Goal: Transaction & Acquisition: Book appointment/travel/reservation

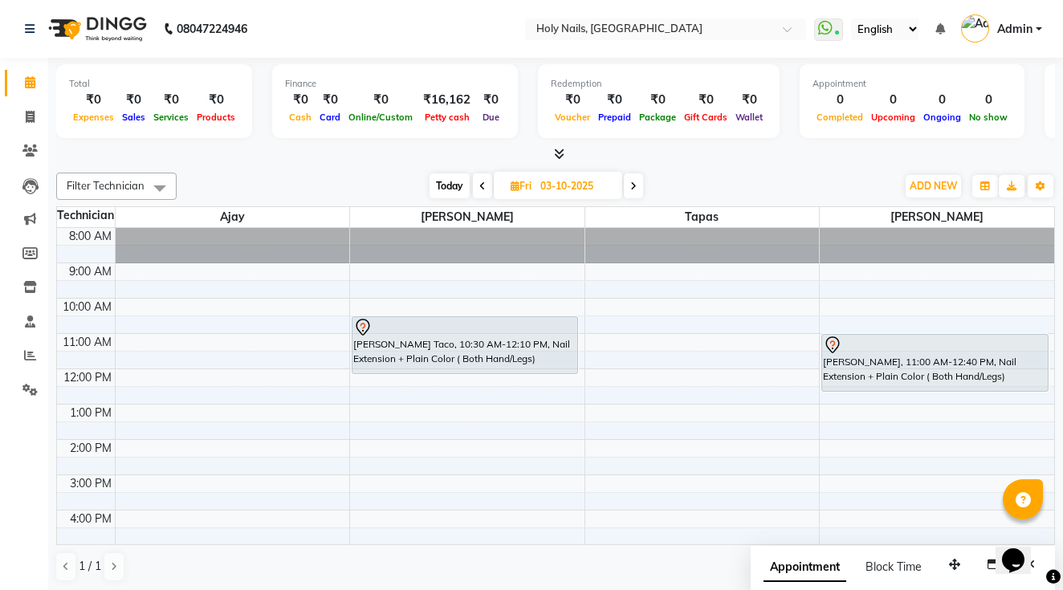
click at [600, 327] on div "8:00 AM 9:00 AM 10:00 AM 11:00 AM 12:00 PM 1:00 PM 2:00 PM 3:00 PM 4:00 PM 5:00…" at bounding box center [555, 457] width 997 height 459
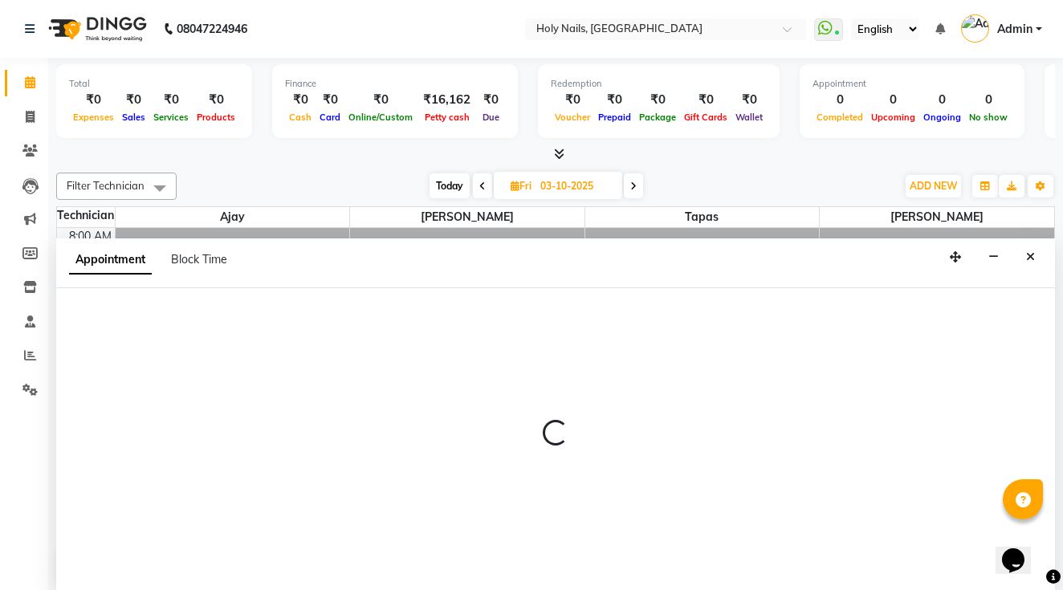
scroll to position [1, 0]
select select "43996"
select select "tentative"
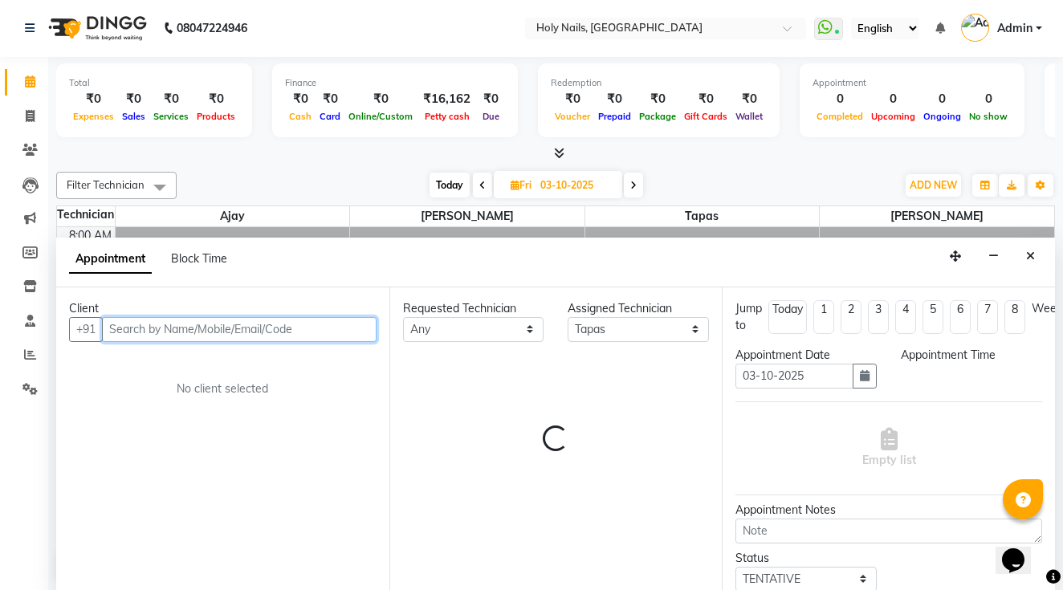
select select "630"
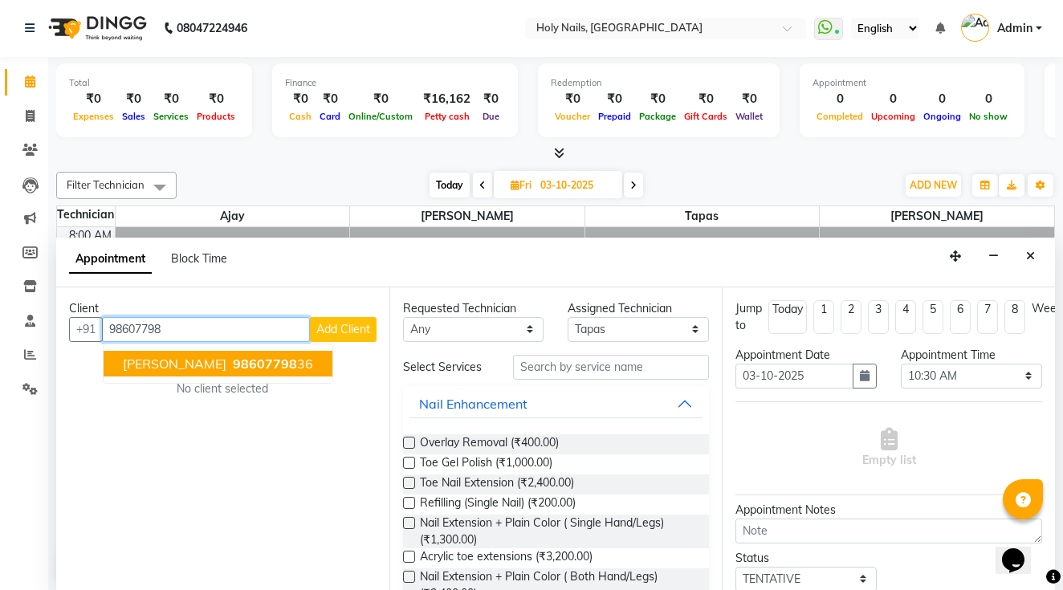
type input "9860779836"
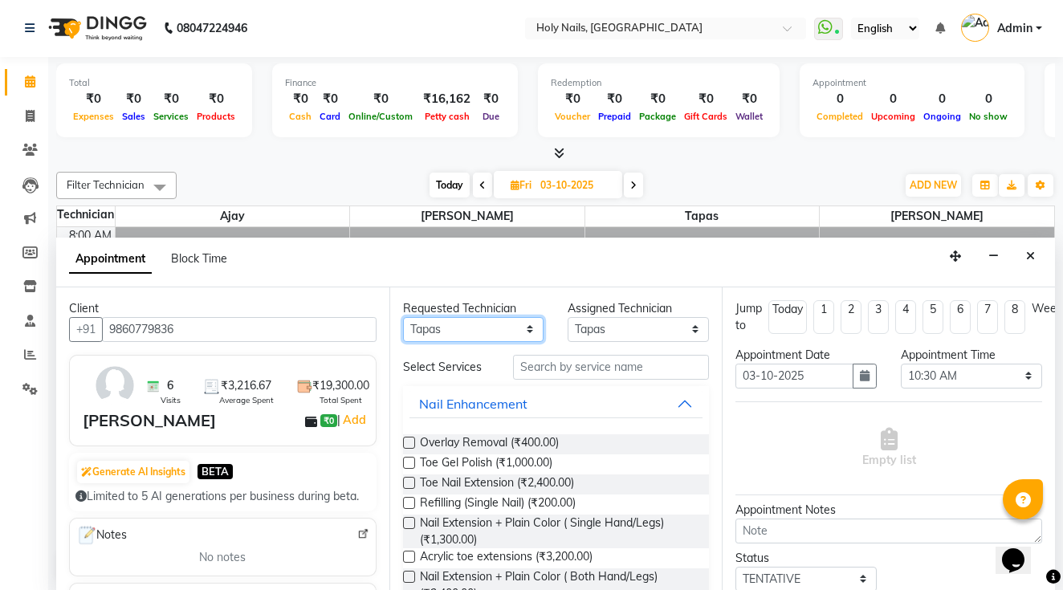
select select "62064"
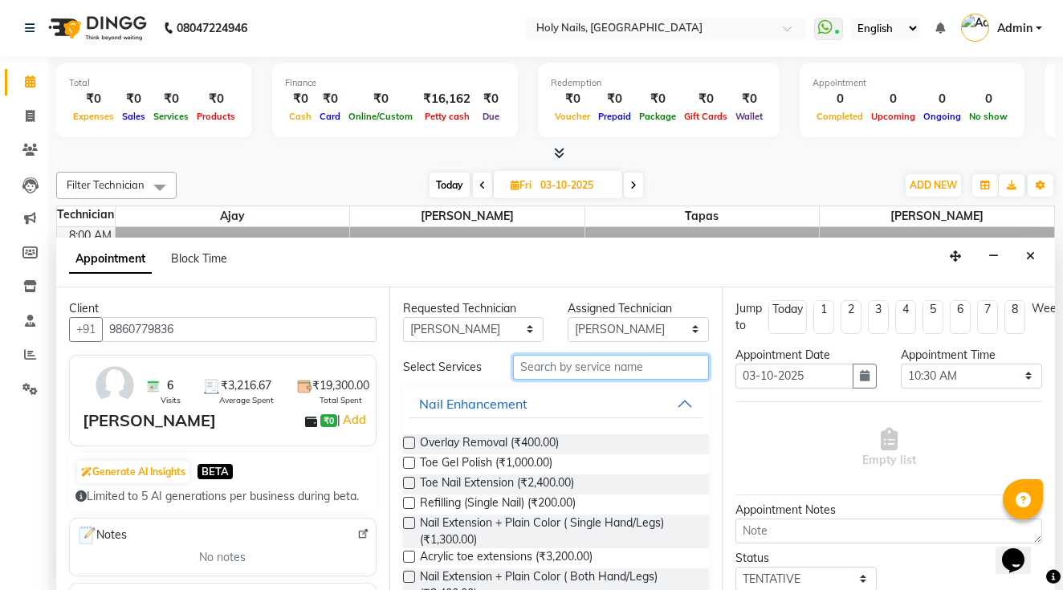
click at [562, 365] on input "text" at bounding box center [611, 367] width 196 height 25
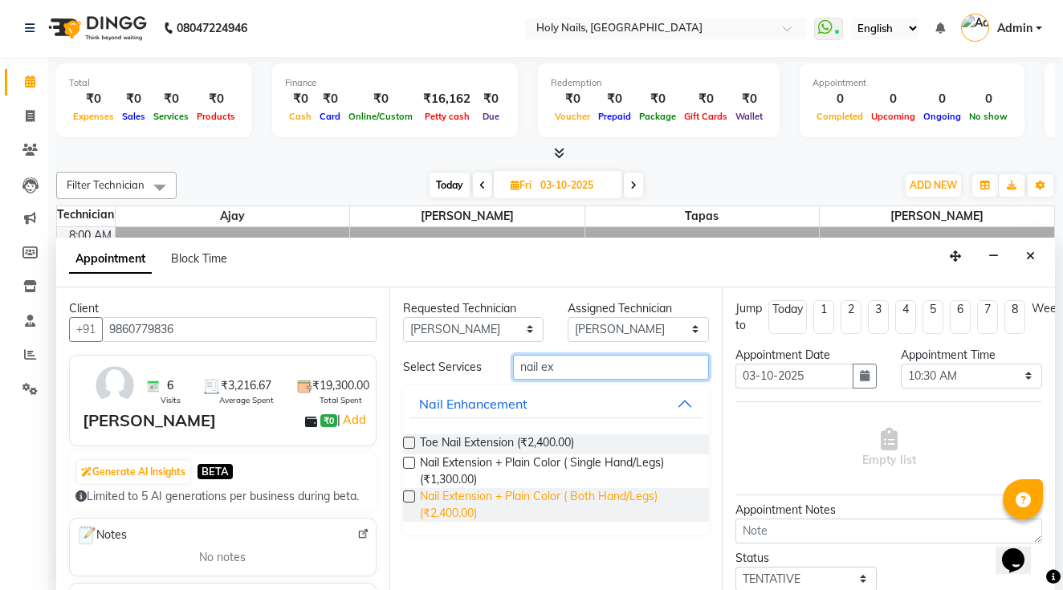
type input "nail ex"
click at [551, 503] on span "Nail Extension + Plain Color ( Both Hand/Legs) (₹2,400.00)" at bounding box center [558, 505] width 277 height 34
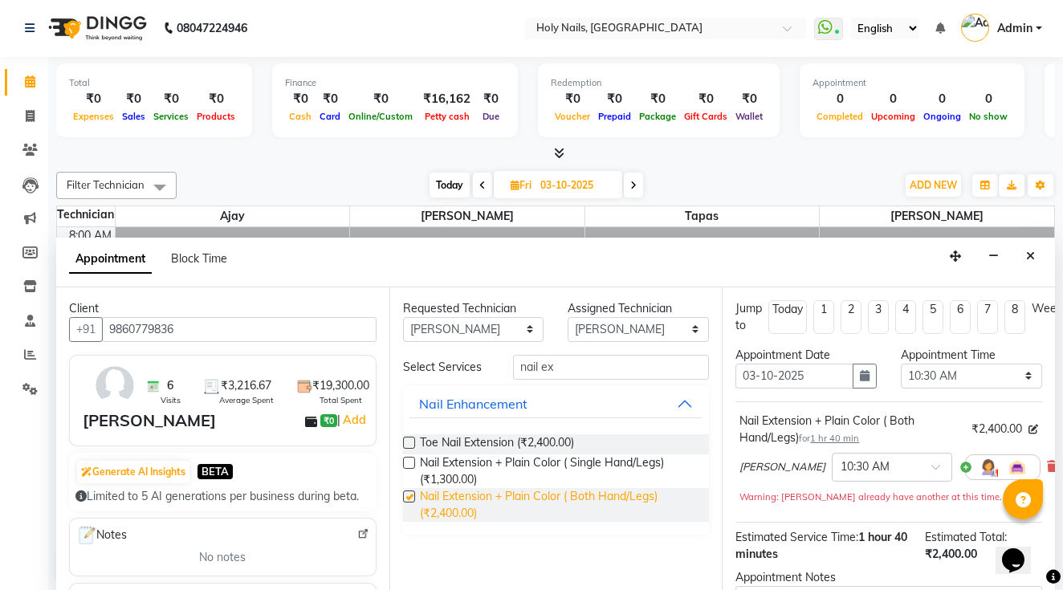
checkbox input "false"
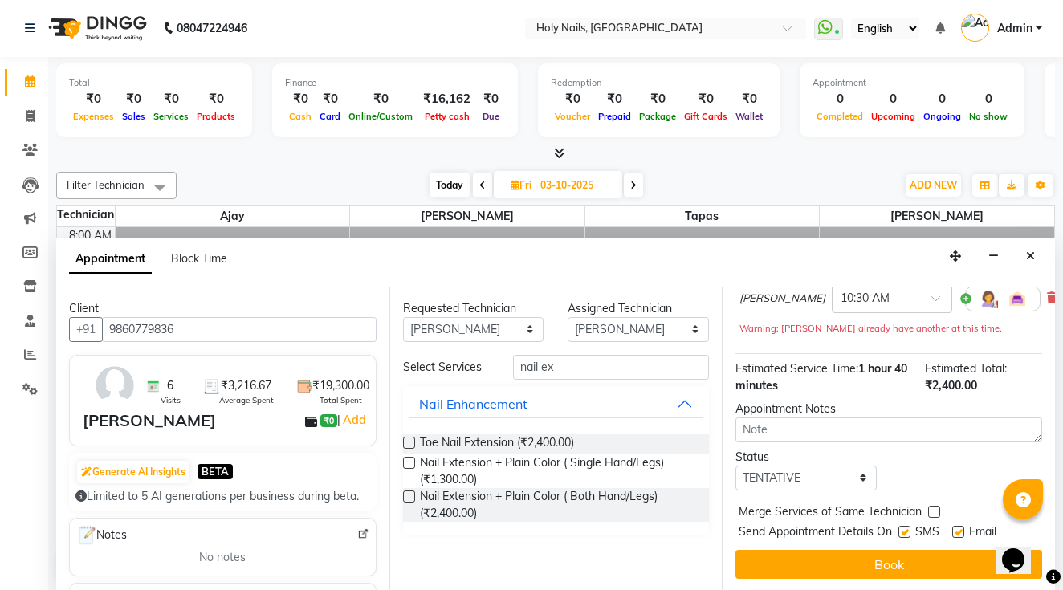
scroll to position [169, 0]
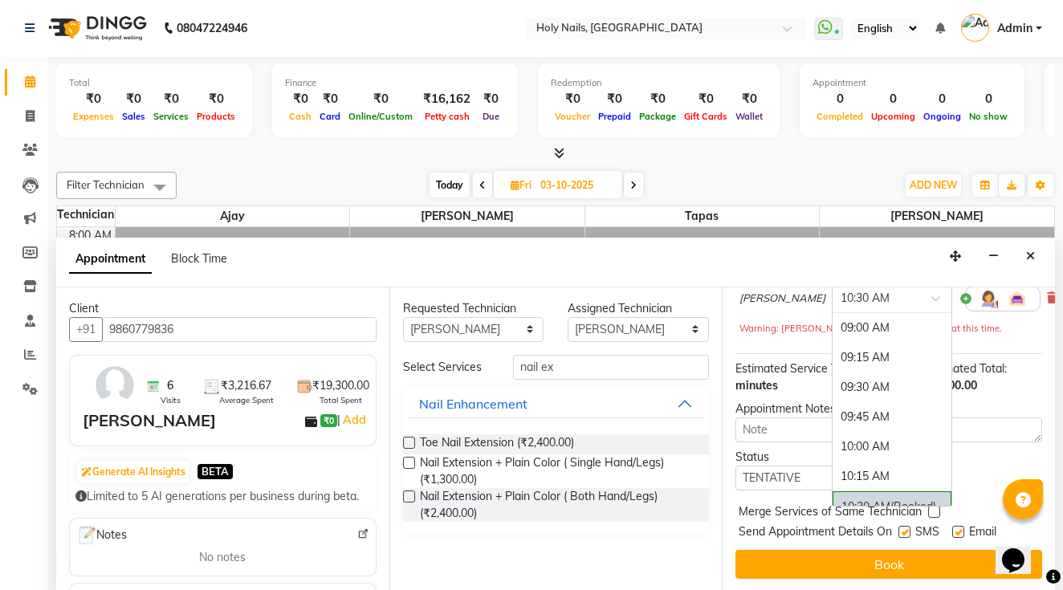
click at [846, 302] on input "text" at bounding box center [876, 297] width 71 height 17
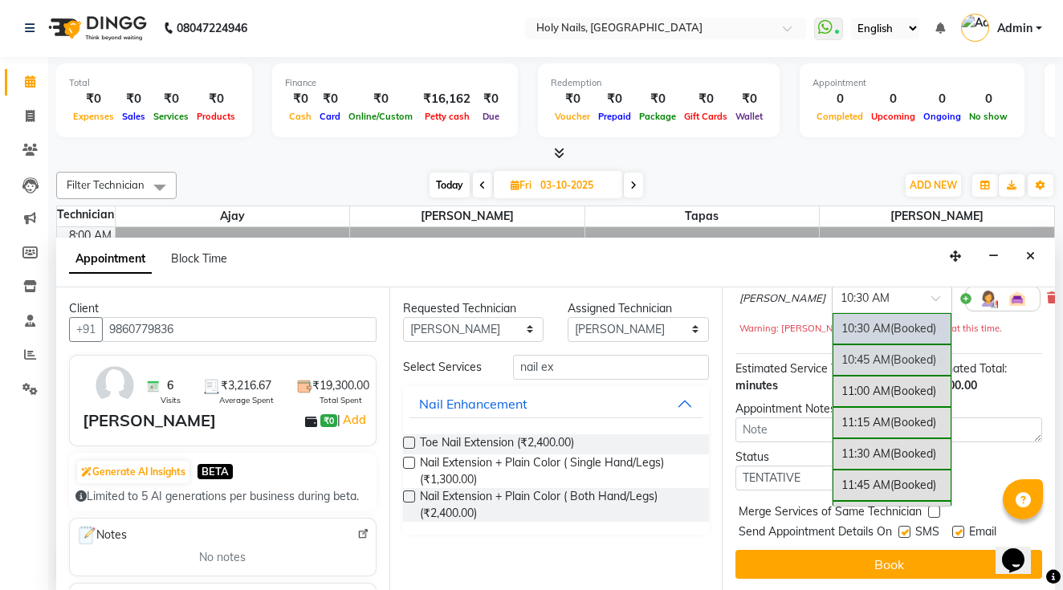
click at [833, 354] on div "10:45 AM (Booked)" at bounding box center [892, 360] width 119 height 31
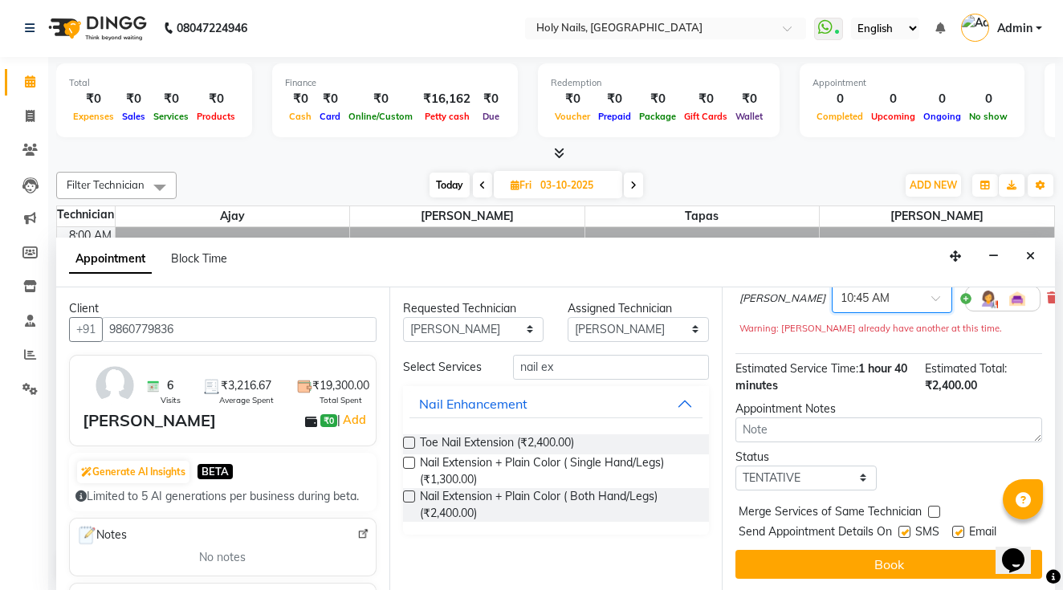
click at [841, 297] on input "text" at bounding box center [876, 297] width 71 height 17
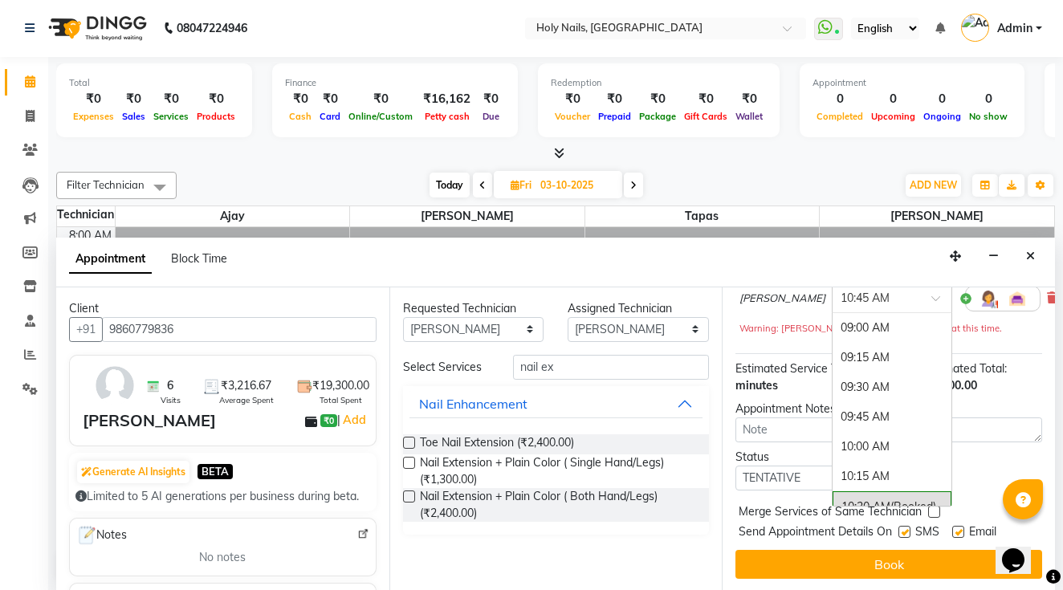
scroll to position [210, 0]
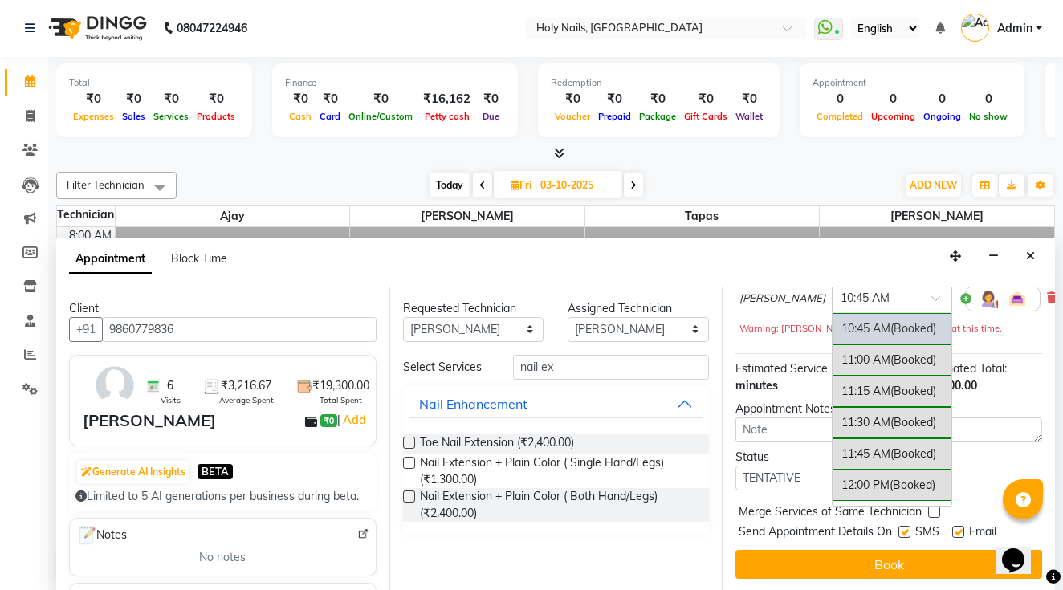
click at [842, 304] on div "× 10:45 AM" at bounding box center [865, 298] width 49 height 17
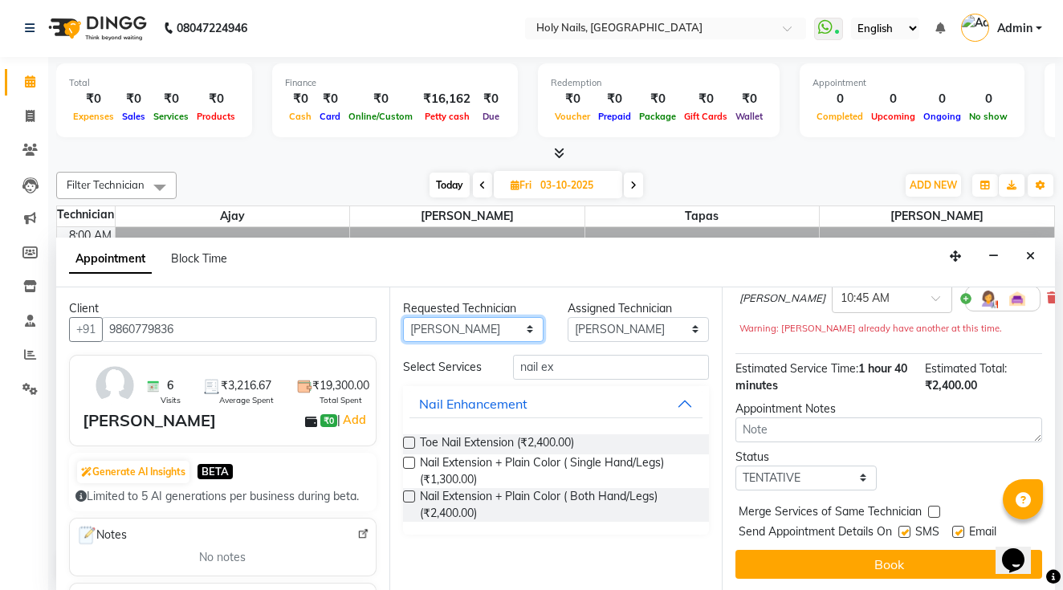
select select "43997"
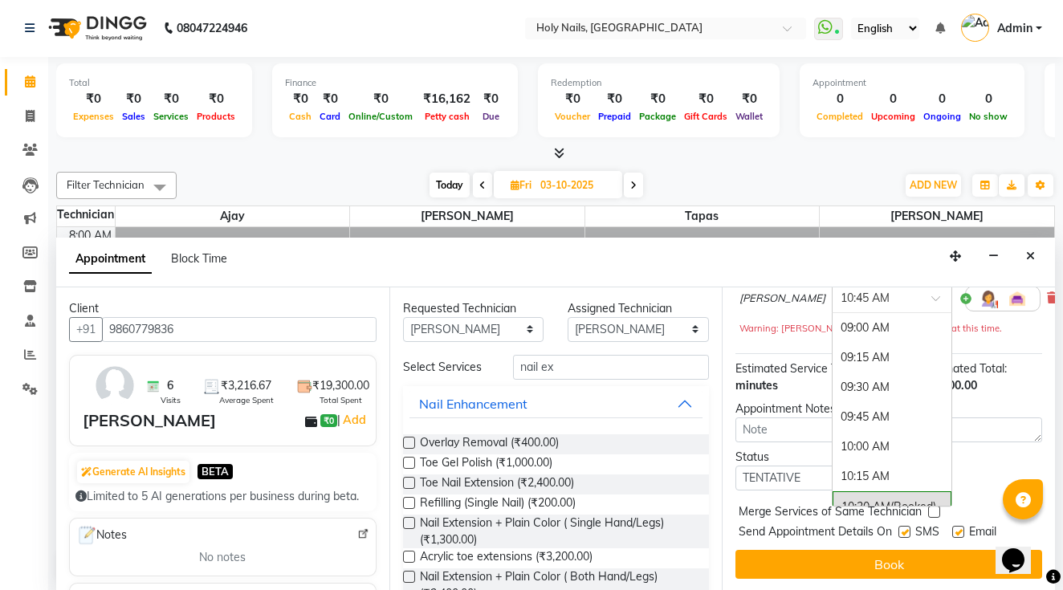
click at [855, 297] on input "text" at bounding box center [876, 297] width 71 height 17
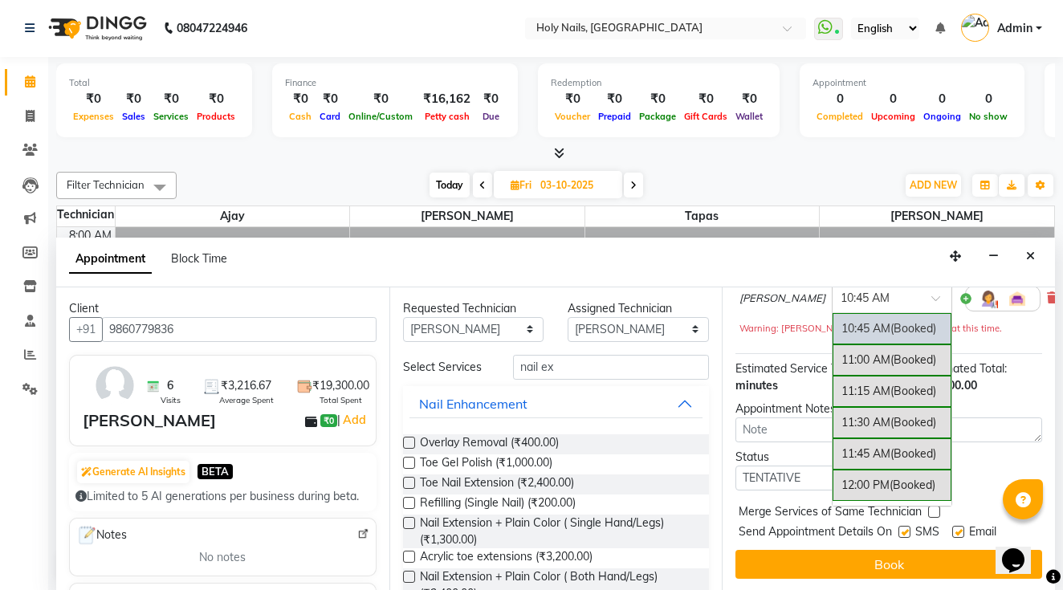
click at [855, 297] on input "text" at bounding box center [876, 297] width 71 height 17
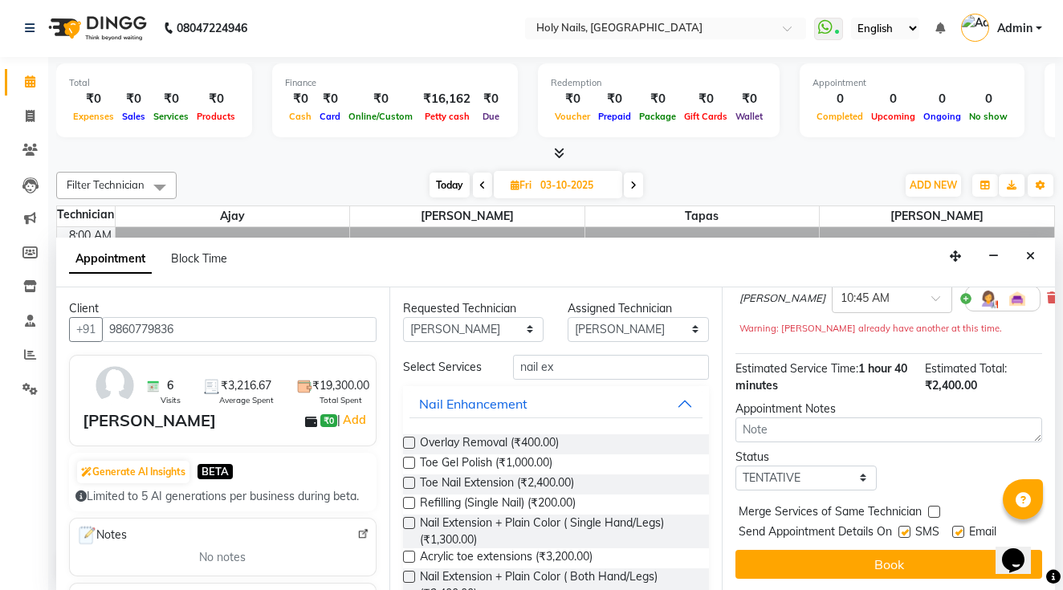
click at [747, 338] on div "Nail Extension + Plain Color ( Both Hand/Legs) for 1 hr 40 min ₹2,400.00 [PERSO…" at bounding box center [889, 290] width 307 height 100
click at [1047, 299] on icon at bounding box center [1052, 297] width 10 height 11
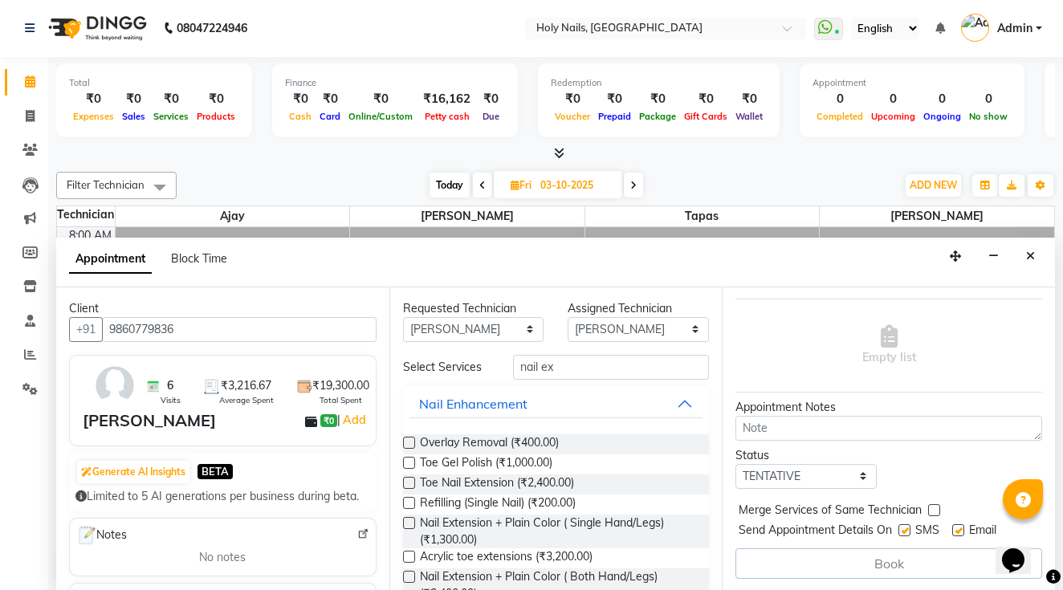
scroll to position [103, 0]
click at [577, 373] on input "nail ex" at bounding box center [611, 367] width 196 height 25
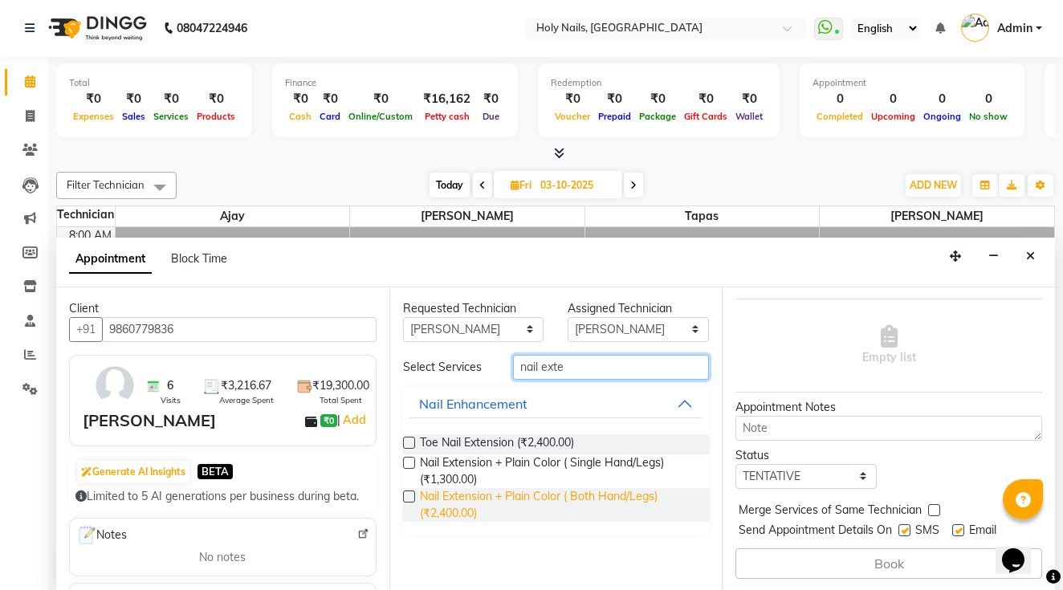
type input "nail exte"
click at [577, 500] on span "Nail Extension + Plain Color ( Both Hand/Legs) (₹2,400.00)" at bounding box center [558, 505] width 277 height 34
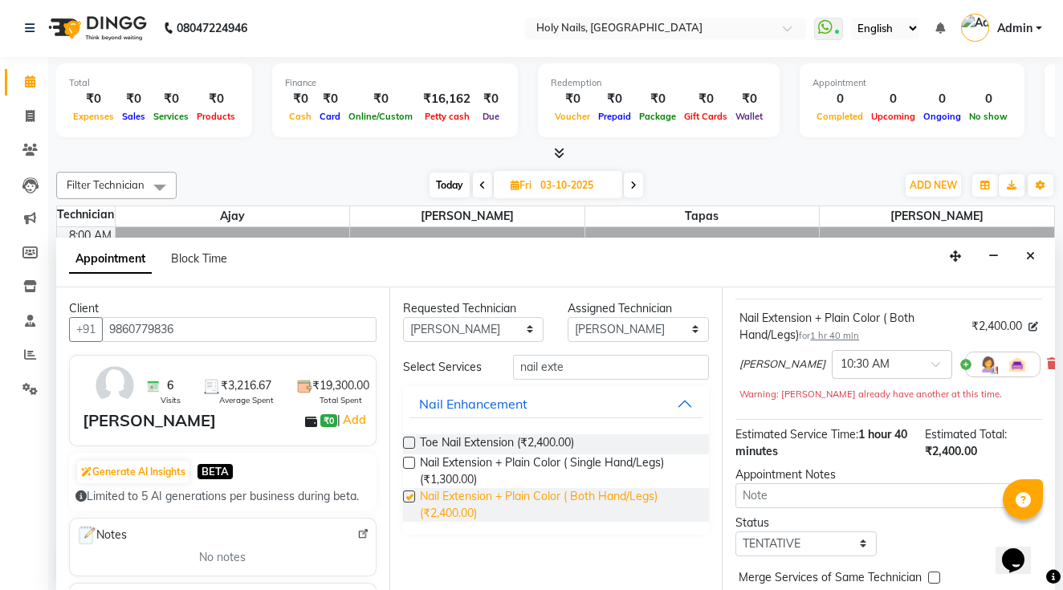
checkbox input "false"
click at [885, 358] on div at bounding box center [892, 363] width 119 height 17
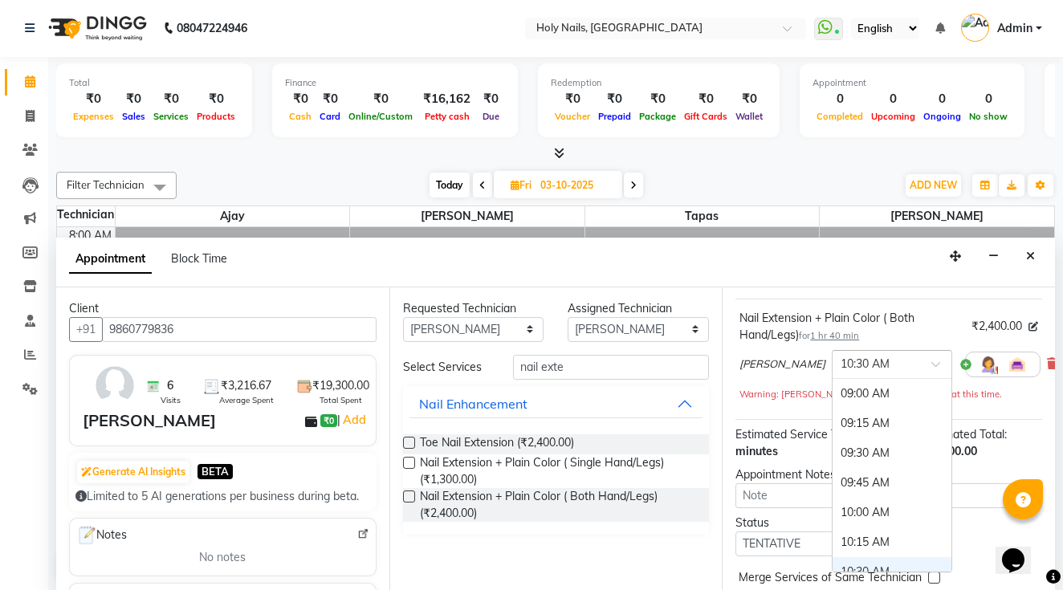
scroll to position [178, 0]
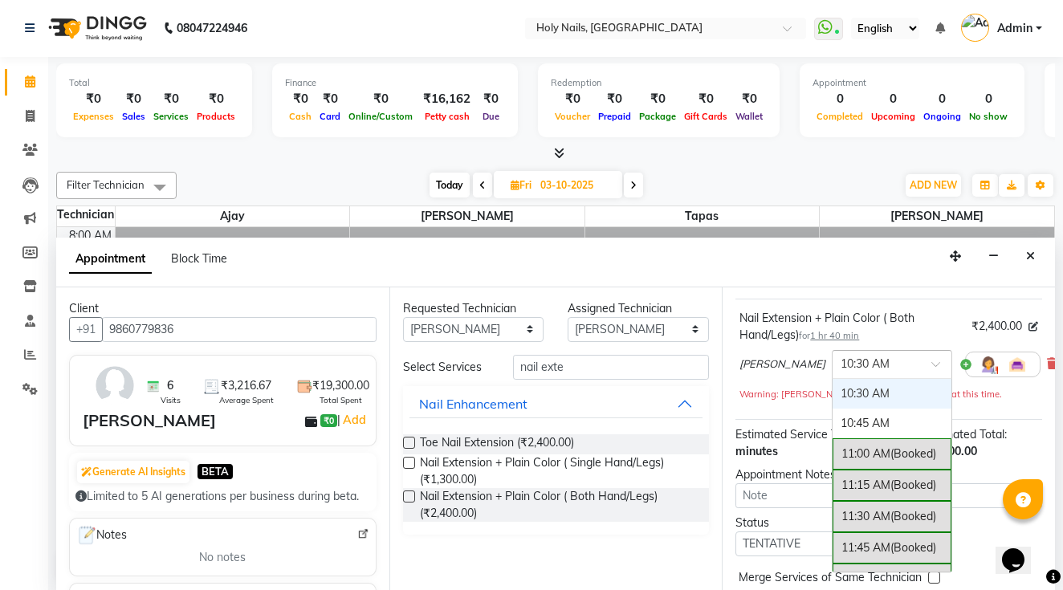
click at [885, 358] on div at bounding box center [892, 363] width 119 height 17
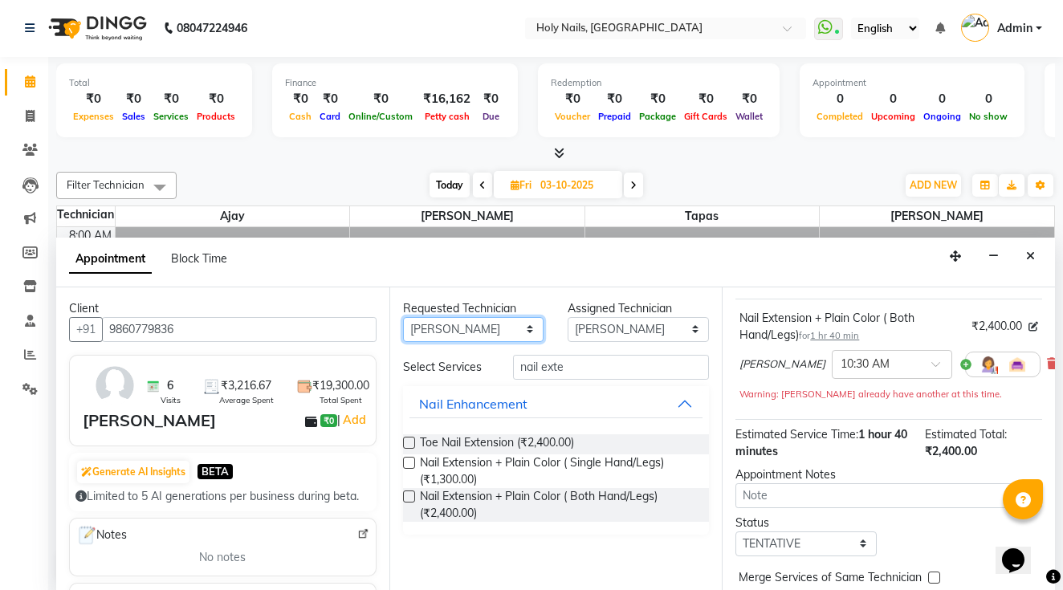
select select "43996"
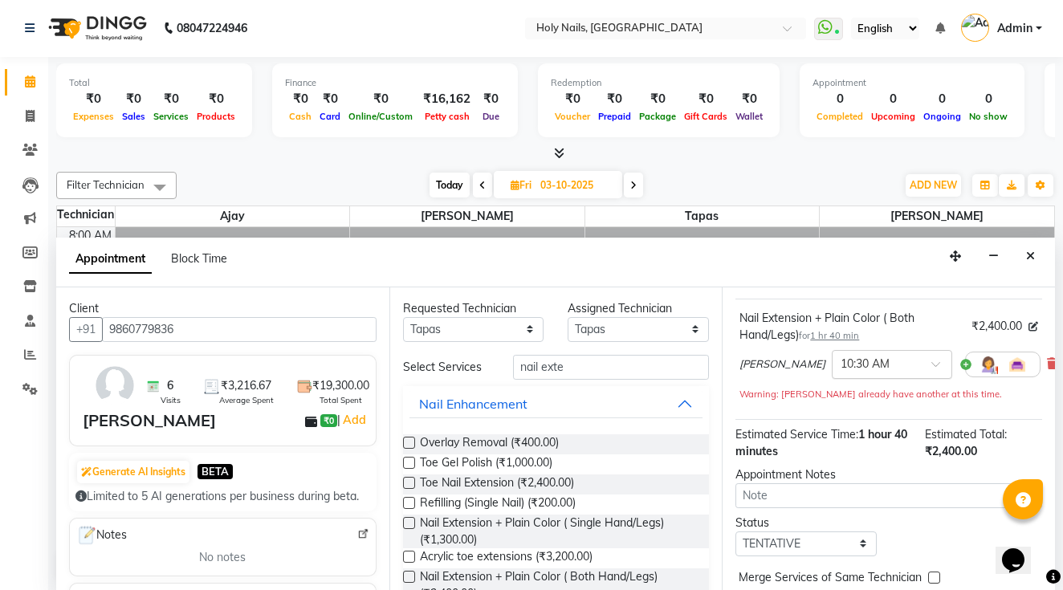
click at [842, 365] on input "text" at bounding box center [876, 363] width 71 height 17
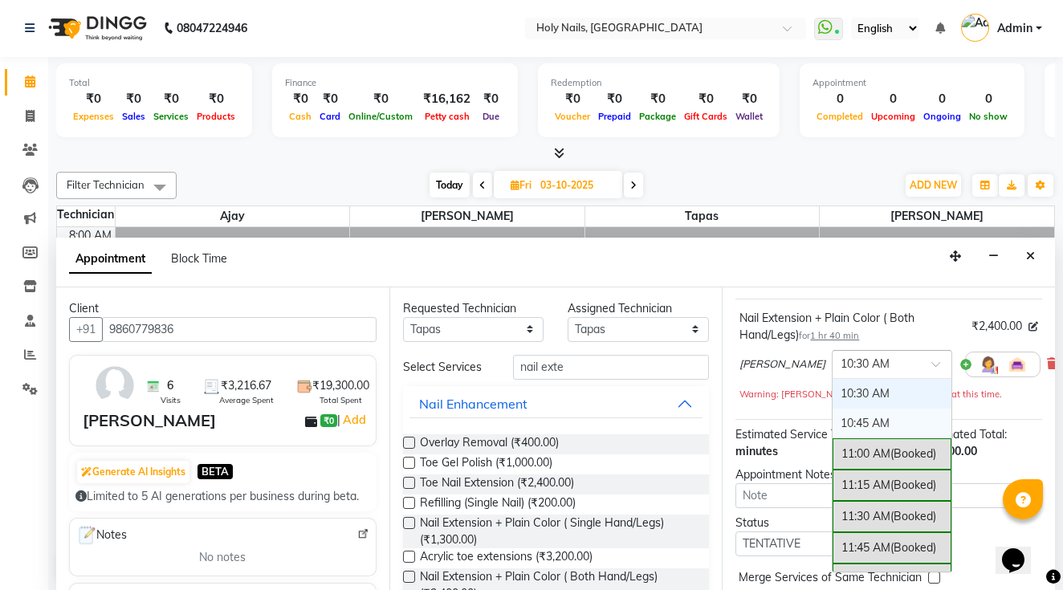
click at [841, 413] on div "10:45 AM" at bounding box center [892, 424] width 119 height 30
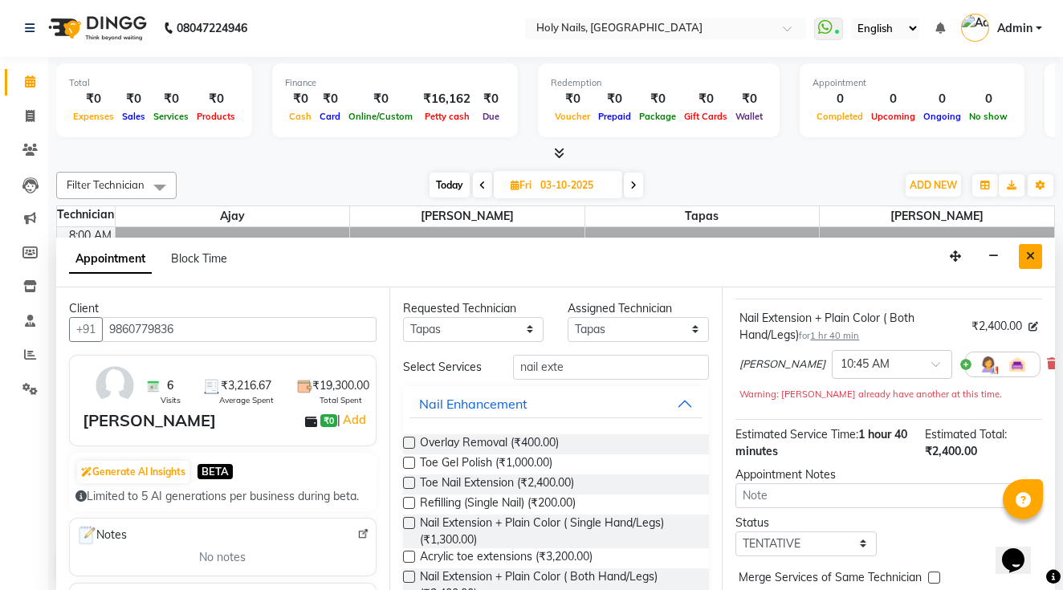
click at [1029, 253] on icon "Close" at bounding box center [1030, 256] width 9 height 11
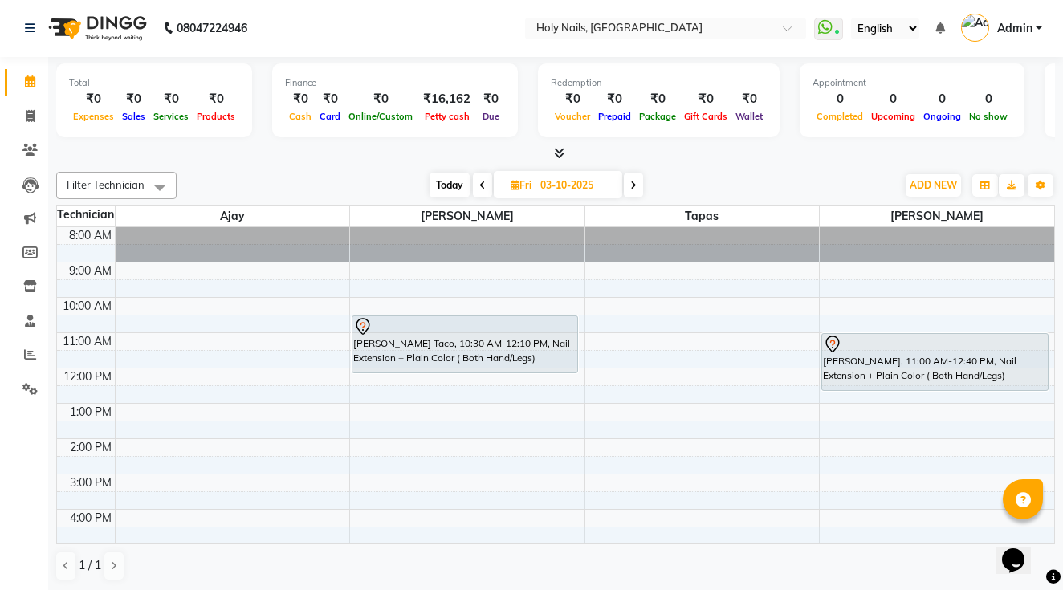
click at [607, 324] on div "8:00 AM 9:00 AM 10:00 AM 11:00 AM 12:00 PM 1:00 PM 2:00 PM 3:00 PM 4:00 PM 5:00…" at bounding box center [555, 456] width 997 height 459
select select "43996"
select select "tentative"
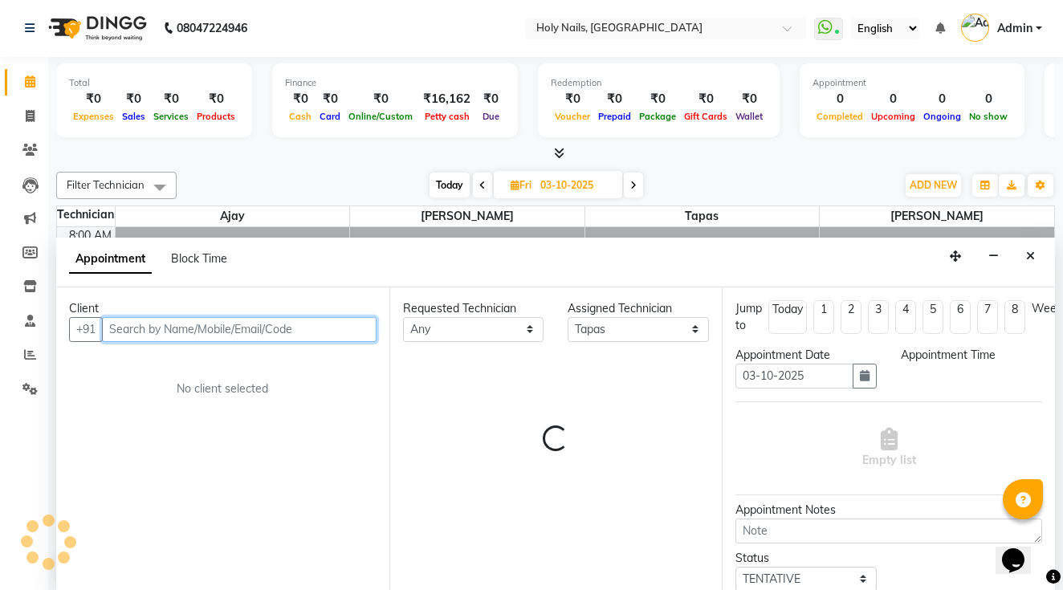
select select "630"
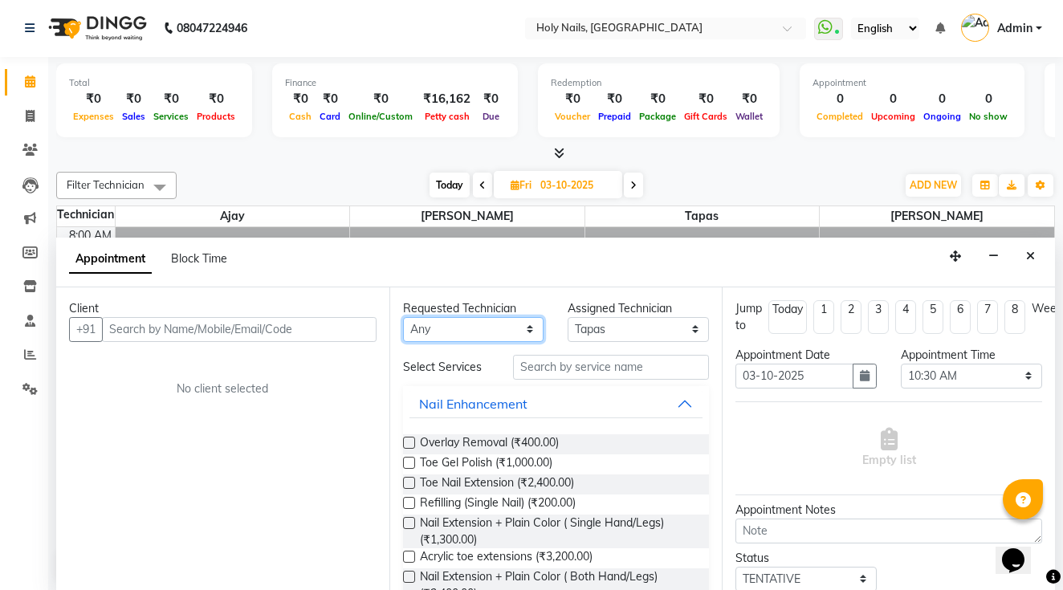
select select "43996"
drag, startPoint x: 482, startPoint y: 328, endPoint x: 536, endPoint y: 373, distance: 70.7
click at [548, 373] on input "text" at bounding box center [611, 367] width 196 height 25
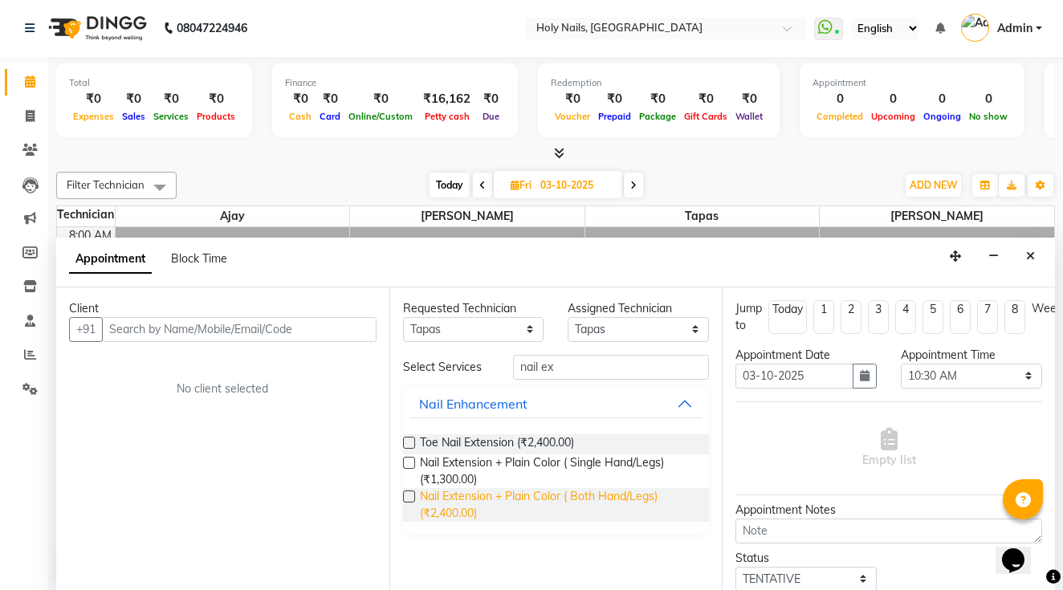
type input "nail ex"
click at [532, 495] on span "Nail Extension + Plain Color ( Both Hand/Legs) (₹2,400.00)" at bounding box center [558, 505] width 277 height 34
checkbox input "false"
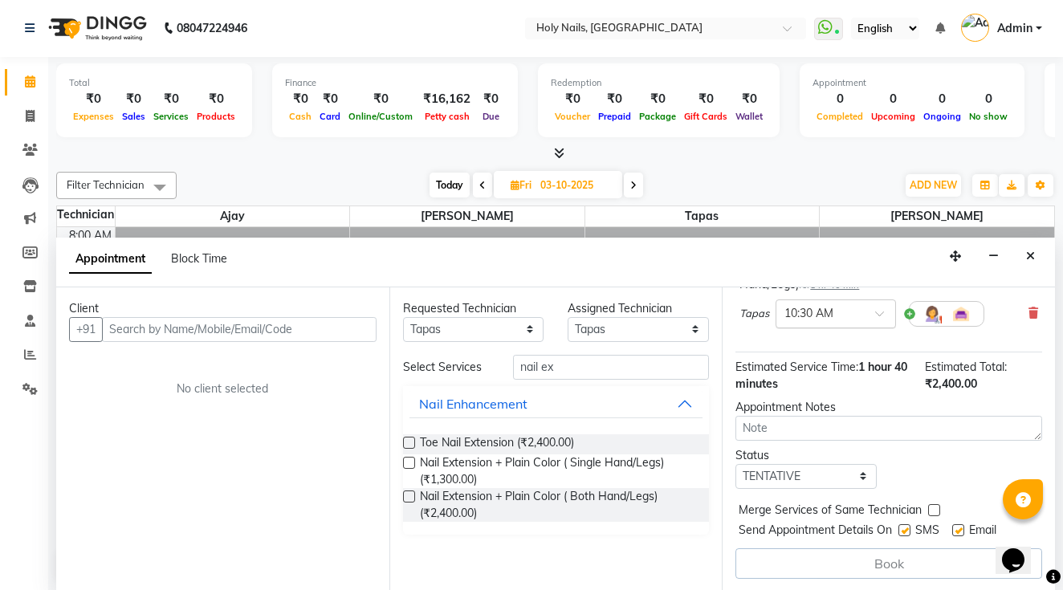
scroll to position [153, 0]
click at [839, 315] on input "text" at bounding box center [820, 312] width 71 height 17
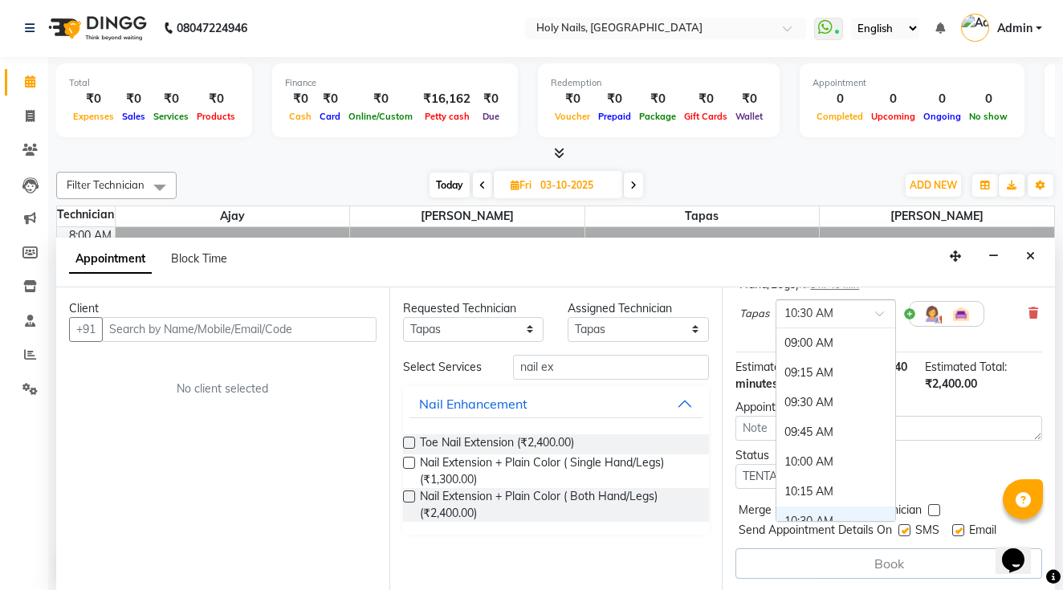
scroll to position [178, 0]
click at [820, 363] on div "10:45 AM" at bounding box center [836, 373] width 119 height 30
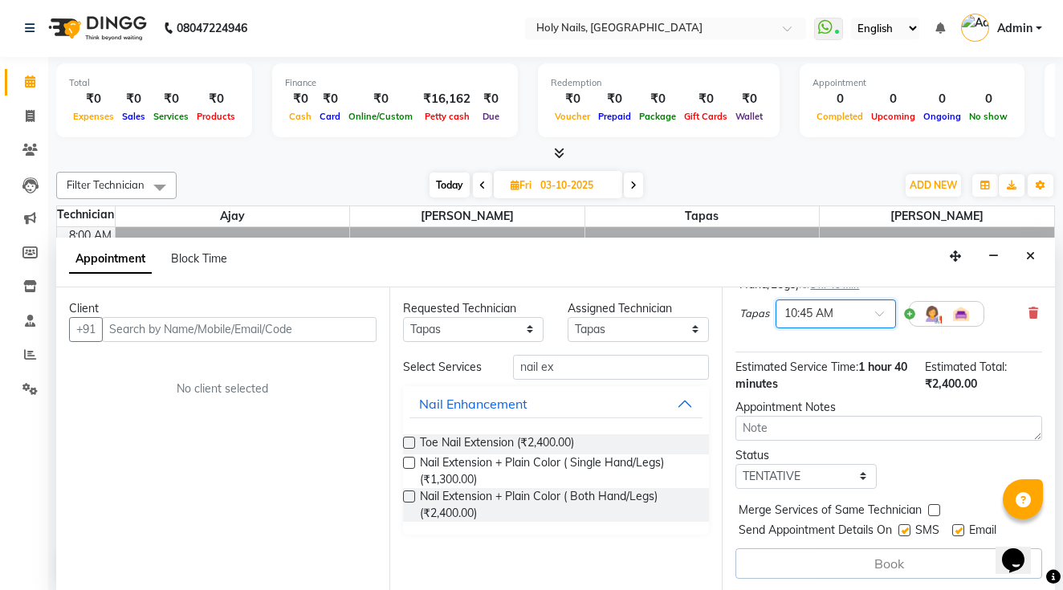
scroll to position [153, 0]
click at [846, 556] on div "Book" at bounding box center [889, 563] width 307 height 31
click at [1033, 255] on icon "Close" at bounding box center [1030, 256] width 9 height 11
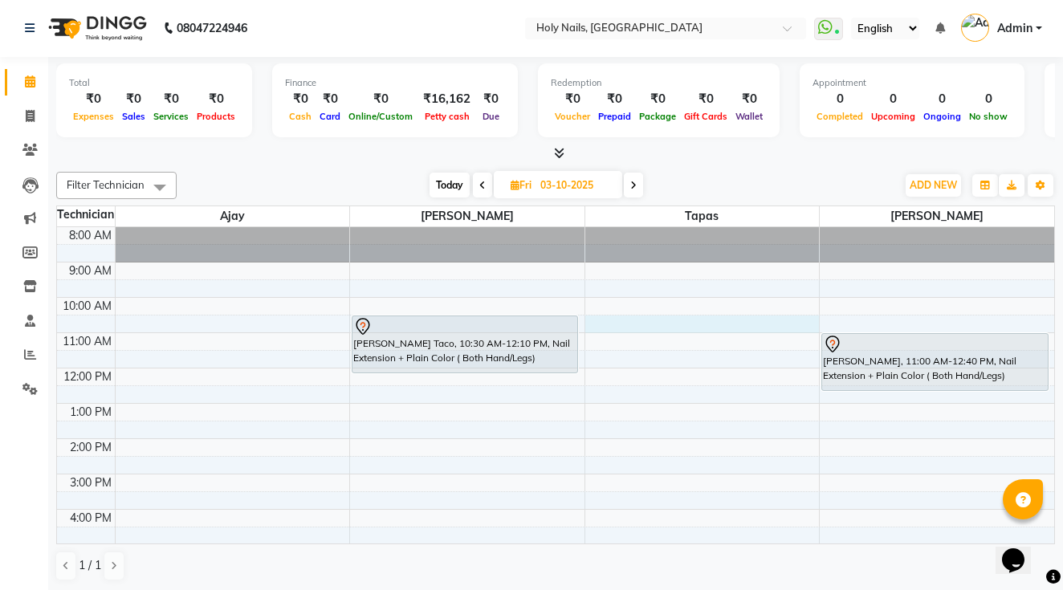
click at [601, 327] on div "8:00 AM 9:00 AM 10:00 AM 11:00 AM 12:00 PM 1:00 PM 2:00 PM 3:00 PM 4:00 PM 5:00…" at bounding box center [555, 456] width 997 height 459
select select "43996"
select select "630"
select select "tentative"
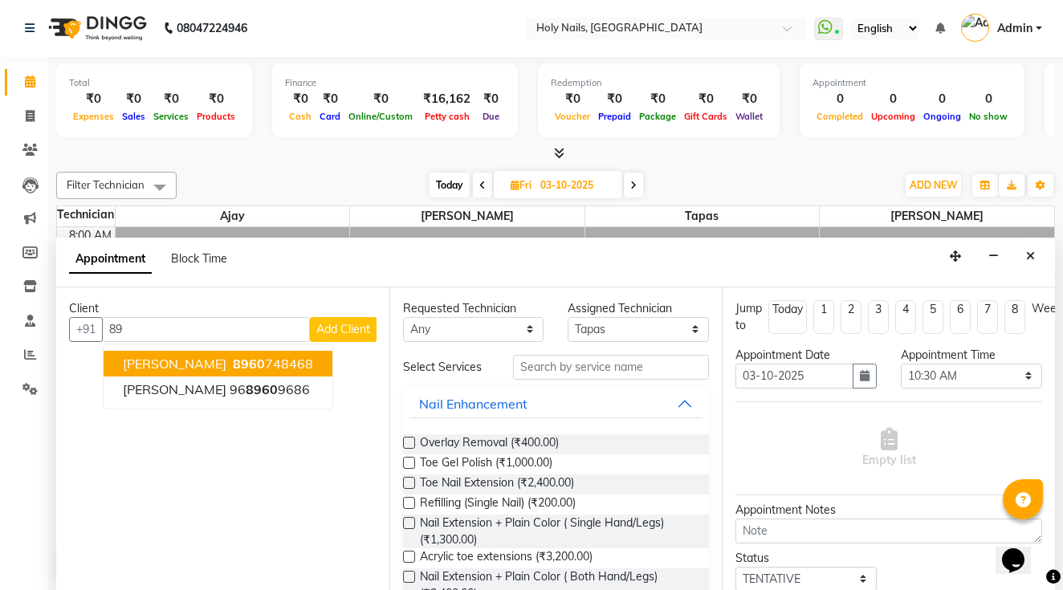
type input "8"
type input "9860779836"
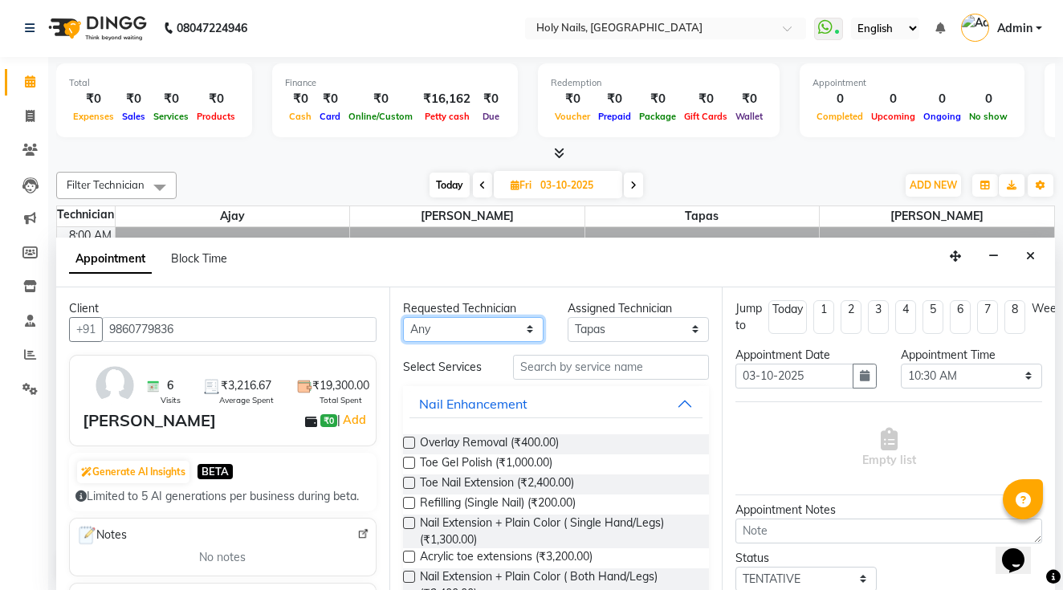
select select "43996"
click at [589, 370] on input "text" at bounding box center [611, 367] width 196 height 25
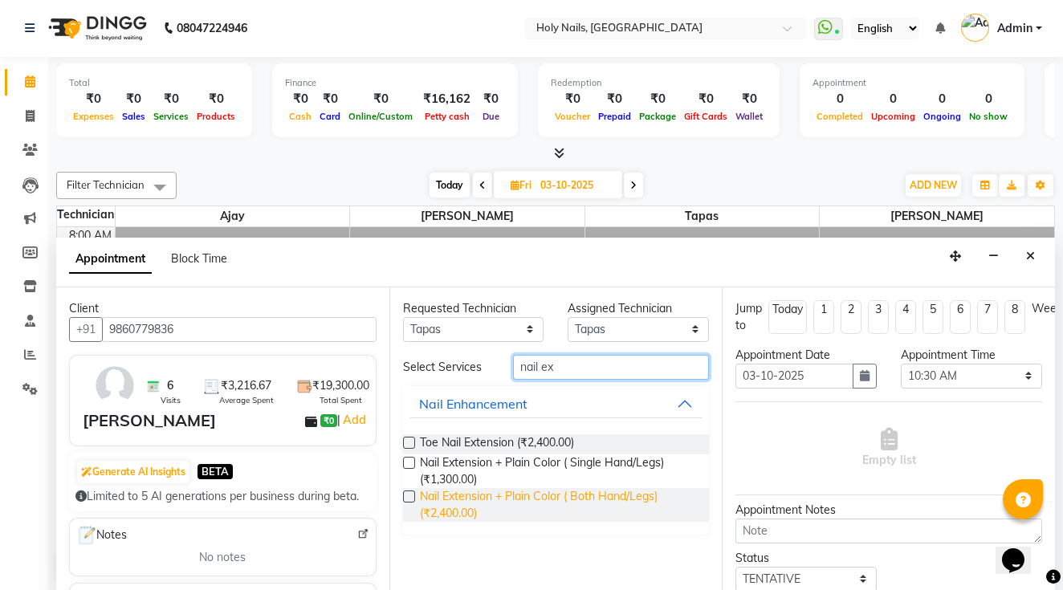
type input "nail ex"
click at [584, 496] on span "Nail Extension + Plain Color ( Both Hand/Legs) (₹2,400.00)" at bounding box center [558, 505] width 277 height 34
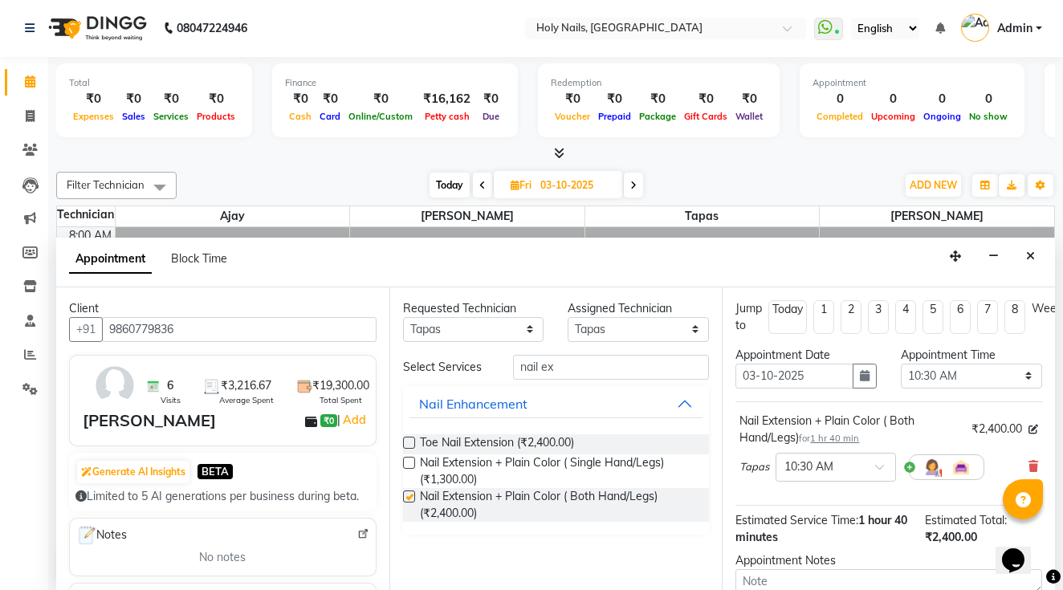
checkbox input "false"
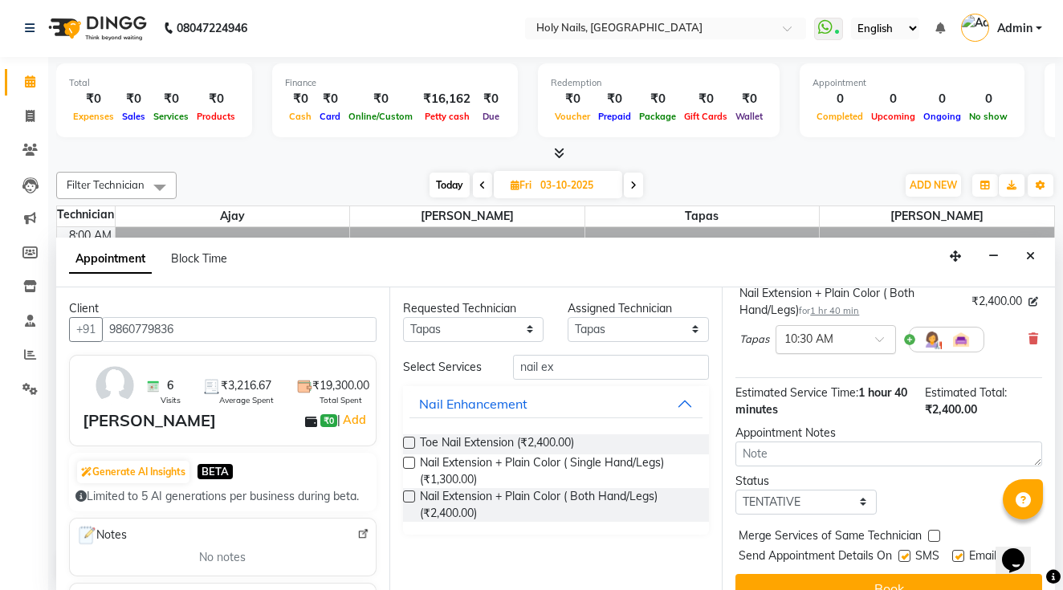
click at [834, 336] on input "text" at bounding box center [820, 338] width 71 height 17
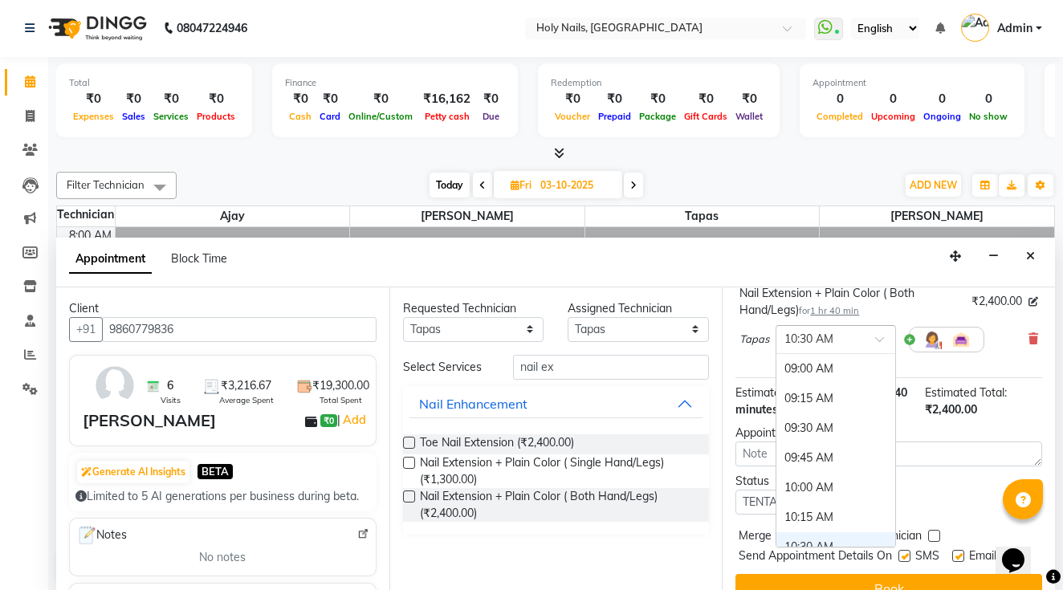
scroll to position [178, 0]
click at [818, 398] on div "10:45 AM" at bounding box center [836, 399] width 119 height 30
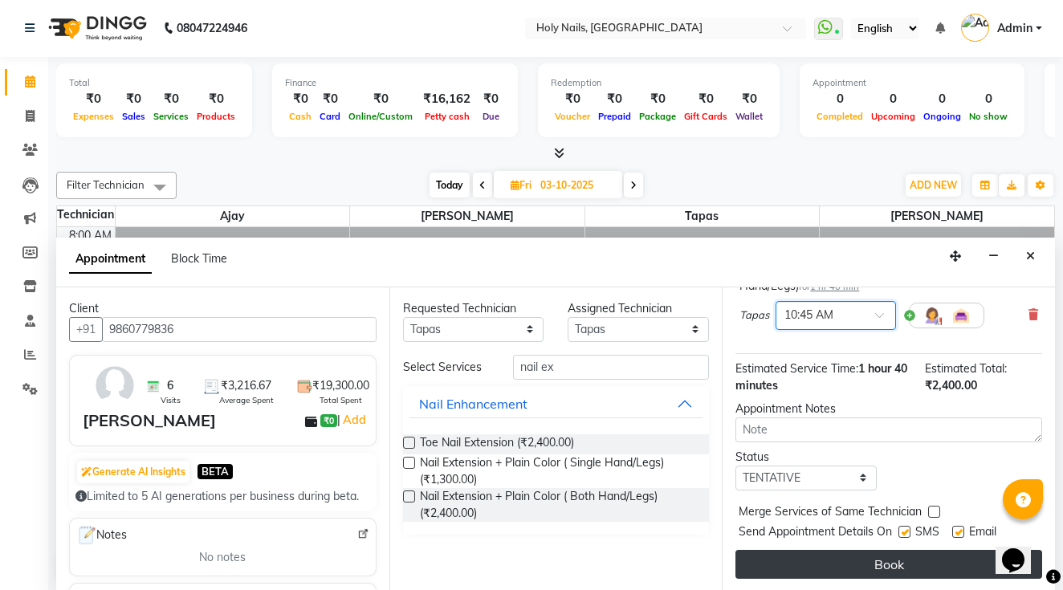
scroll to position [152, 0]
click at [844, 565] on button "Book" at bounding box center [889, 564] width 307 height 29
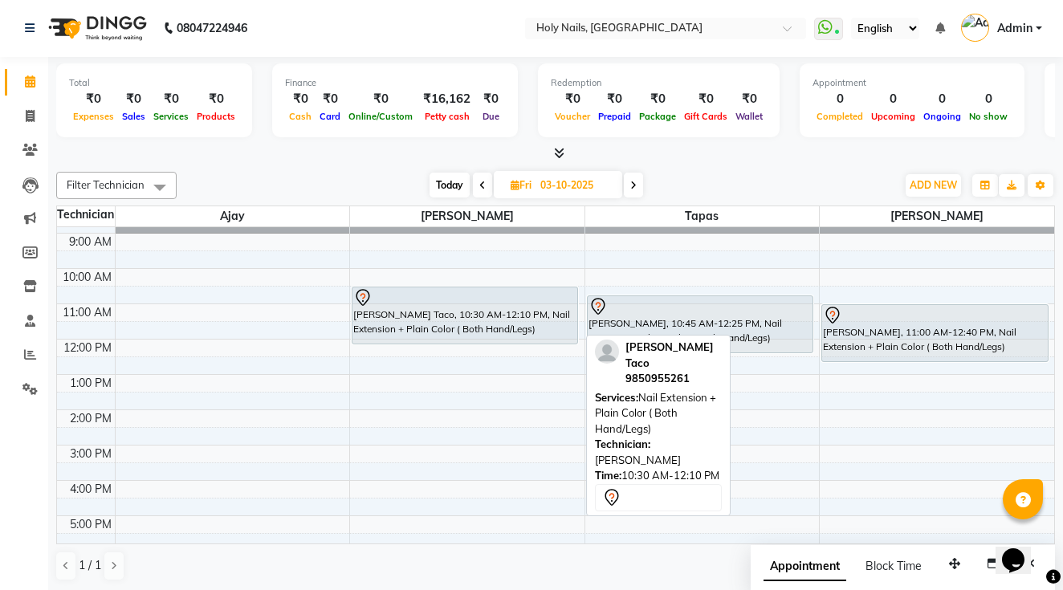
scroll to position [0, 0]
